Goal: Find specific page/section: Find specific page/section

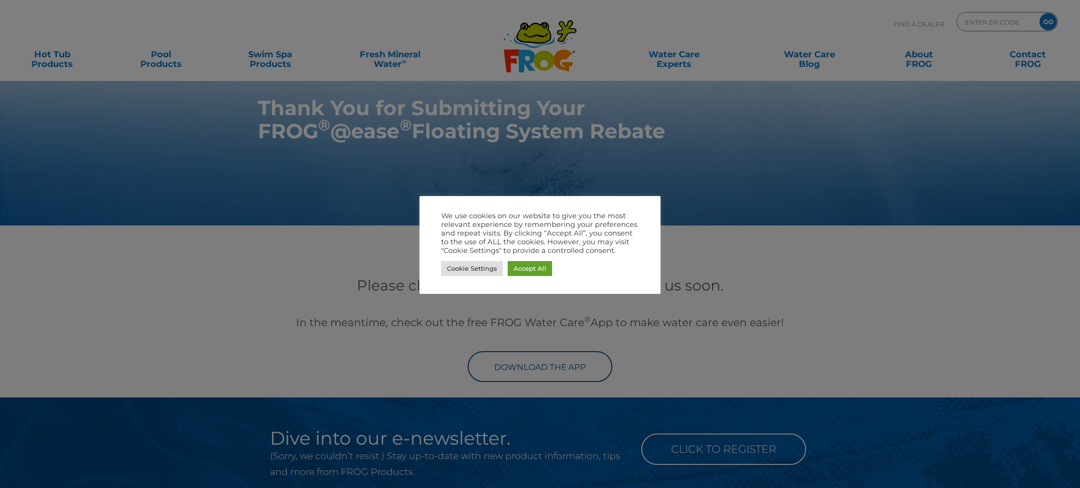
click at [576, 352] on div at bounding box center [540, 244] width 1080 height 488
click at [518, 267] on link "Accept All" at bounding box center [529, 268] width 44 height 15
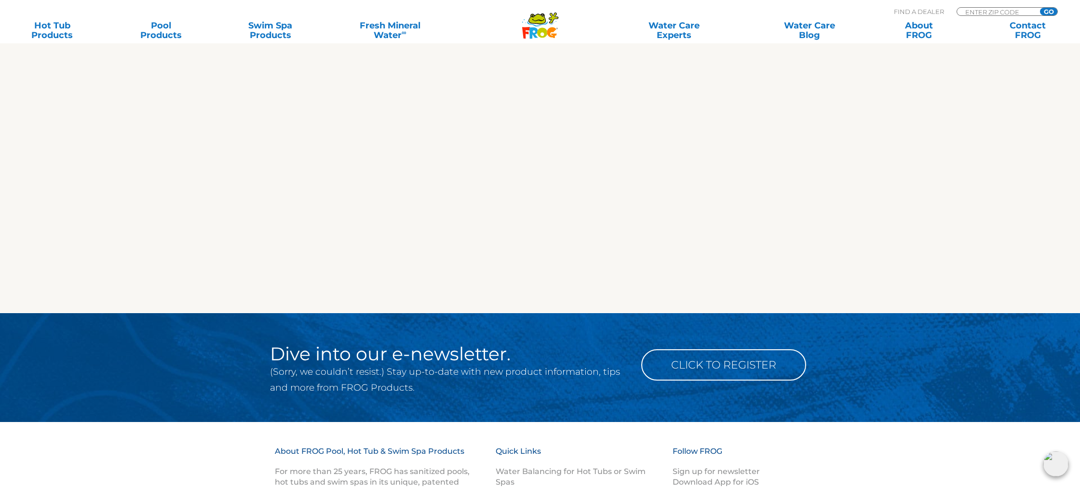
scroll to position [861, 0]
